Goal: Task Accomplishment & Management: Manage account settings

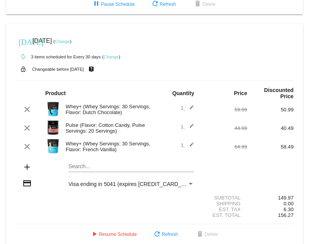
scroll to position [182, 0]
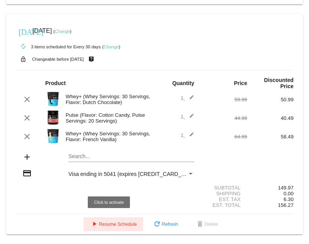
click at [121, 225] on span "play_arrow Resume Schedule" at bounding box center [113, 223] width 47 height 5
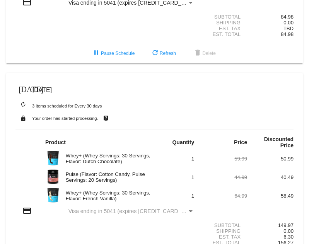
scroll to position [161, 0]
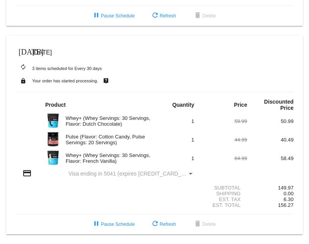
click at [189, 174] on div "Payment Method" at bounding box center [191, 174] width 4 height 2
click at [188, 172] on div "Payment Method" at bounding box center [190, 173] width 7 height 6
click at [122, 175] on span "Visa ending in 5041 (expires 1128)" at bounding box center [132, 173] width 129 height 6
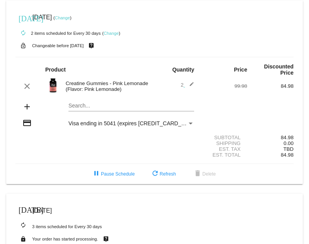
scroll to position [0, 0]
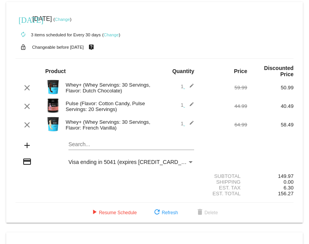
click at [23, 48] on mat-icon "lock_open" at bounding box center [23, 47] width 9 height 10
click at [22, 35] on mat-icon "autorenew" at bounding box center [23, 34] width 9 height 9
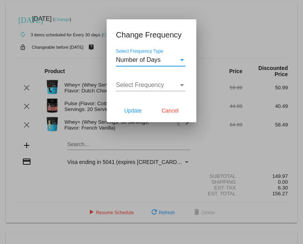
click at [152, 63] on span "Number of Days" at bounding box center [138, 59] width 45 height 7
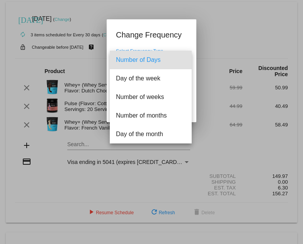
click at [233, 50] on div at bounding box center [151, 122] width 303 height 244
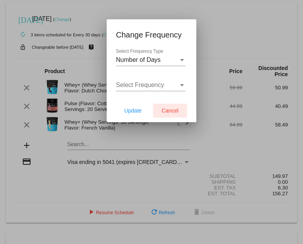
click at [169, 108] on span "Cancel" at bounding box center [170, 110] width 17 height 6
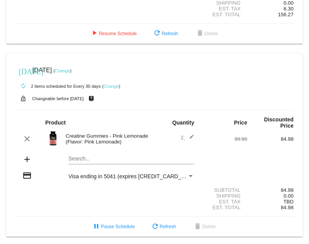
scroll to position [182, 0]
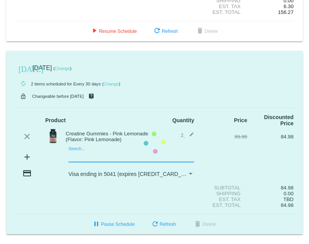
click at [85, 154] on mat-card "[DATE] [DATE] ( Change ) autorenew 2 items scheduled for Every 30 days ( Change…" at bounding box center [154, 143] width 296 height 184
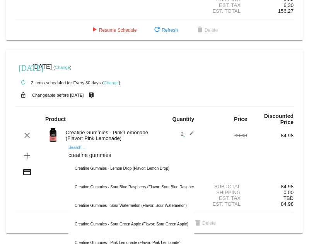
scroll to position [209, 0]
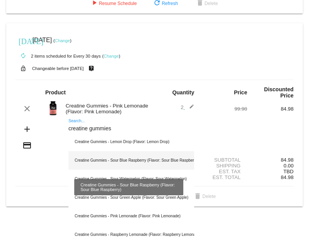
type input "creatine gummies"
click at [129, 159] on div "Creatine Gummies - Sour Blue Raspberry (Flavor: Sour Blue Raspberry)" at bounding box center [131, 160] width 126 height 19
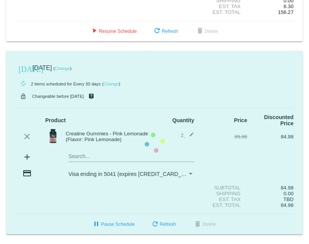
scroll to position [203, 0]
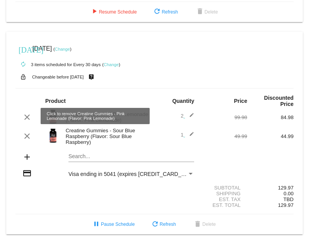
click at [24, 115] on mat-icon "clear" at bounding box center [26, 116] width 9 height 9
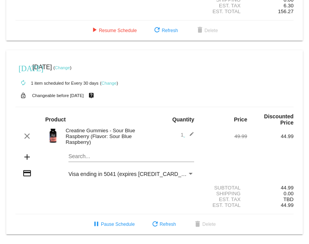
scroll to position [184, 0]
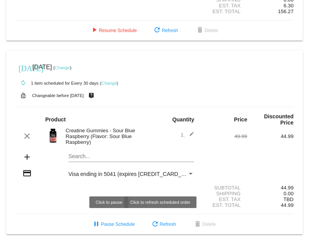
click at [159, 226] on span "refresh Refresh" at bounding box center [163, 223] width 26 height 5
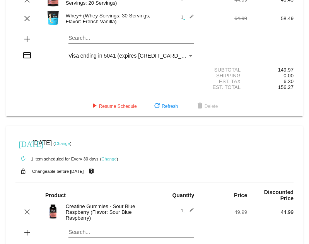
scroll to position [68, 0]
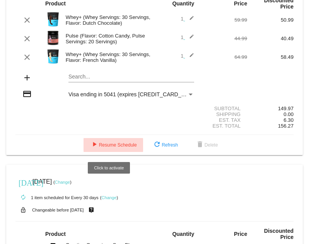
click at [118, 144] on span "play_arrow Resume Schedule" at bounding box center [113, 144] width 47 height 5
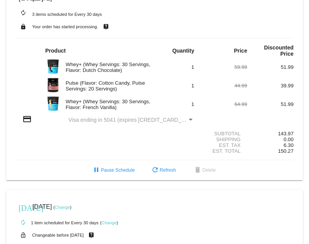
scroll to position [0, 0]
